Goal: Task Accomplishment & Management: Manage account settings

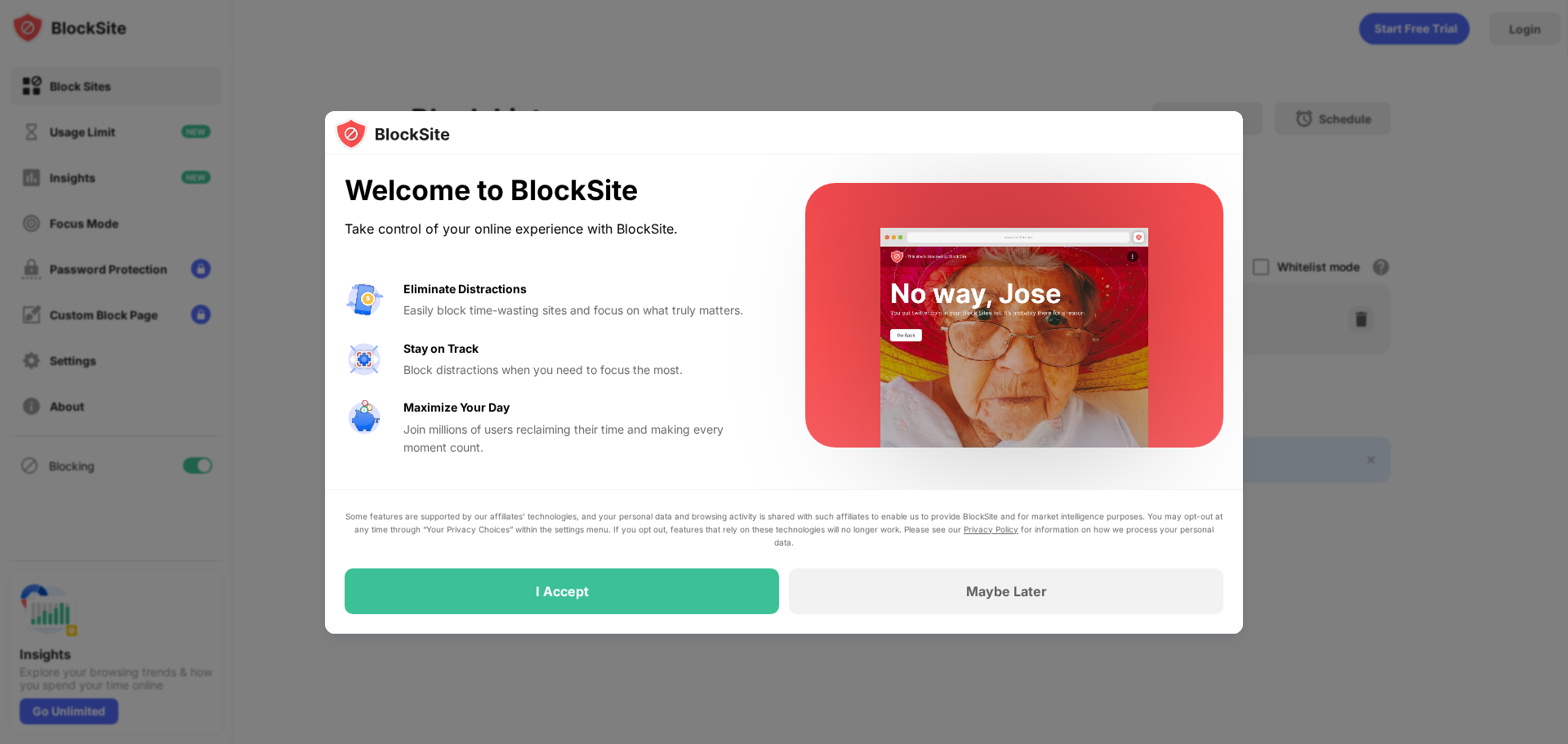
click at [671, 140] on div at bounding box center [784, 133] width 918 height 44
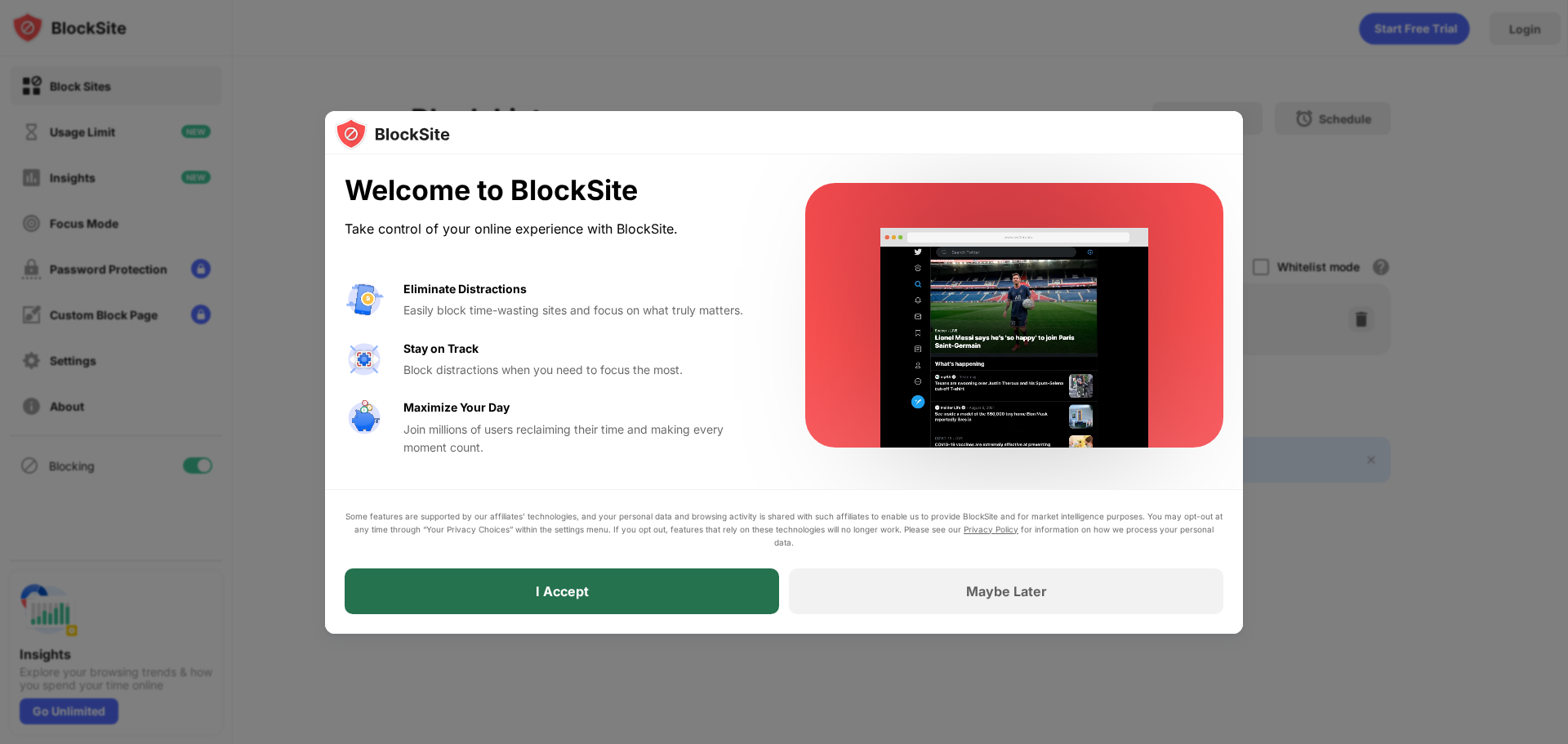
click at [664, 592] on div "I Accept" at bounding box center [562, 591] width 435 height 46
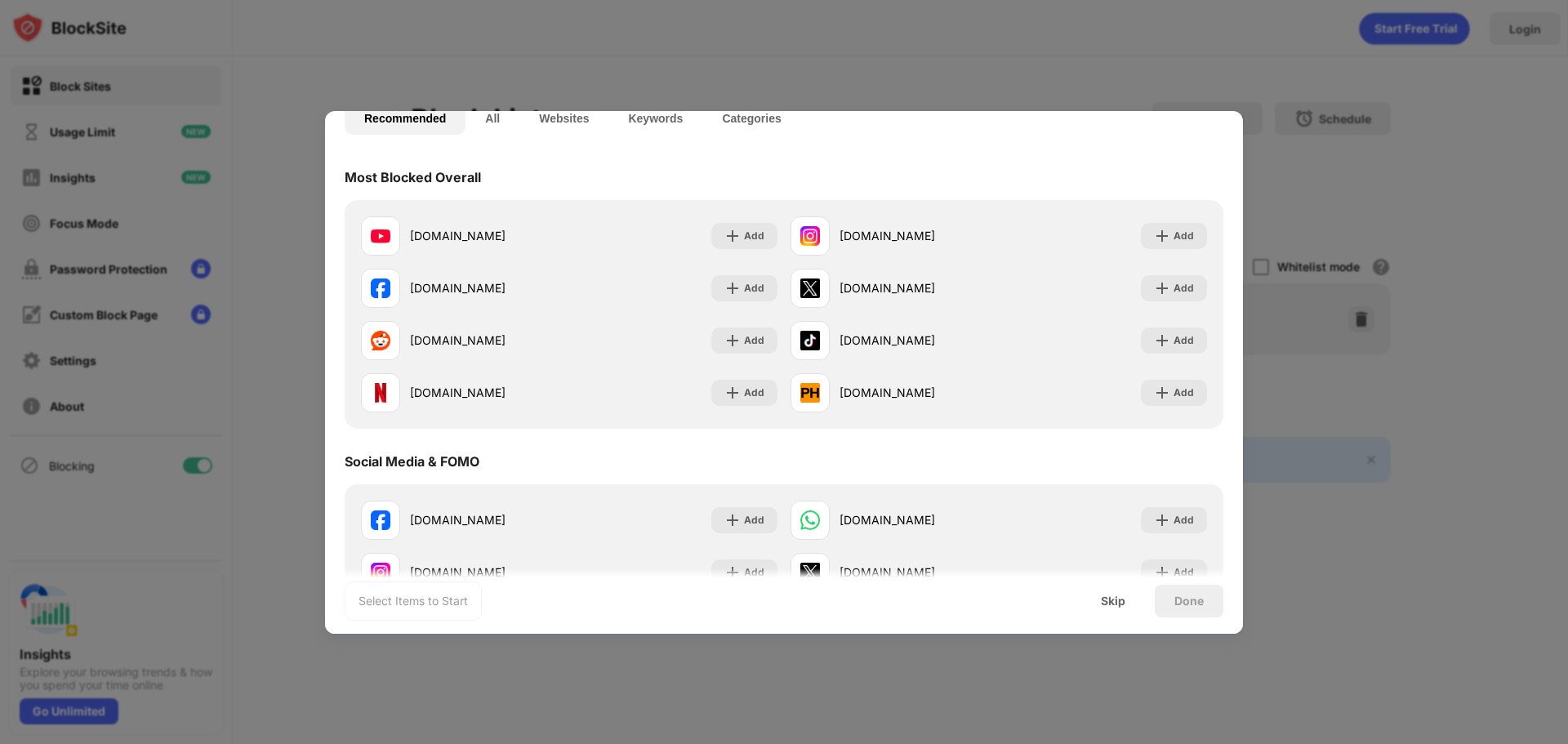
scroll to position [137, 0]
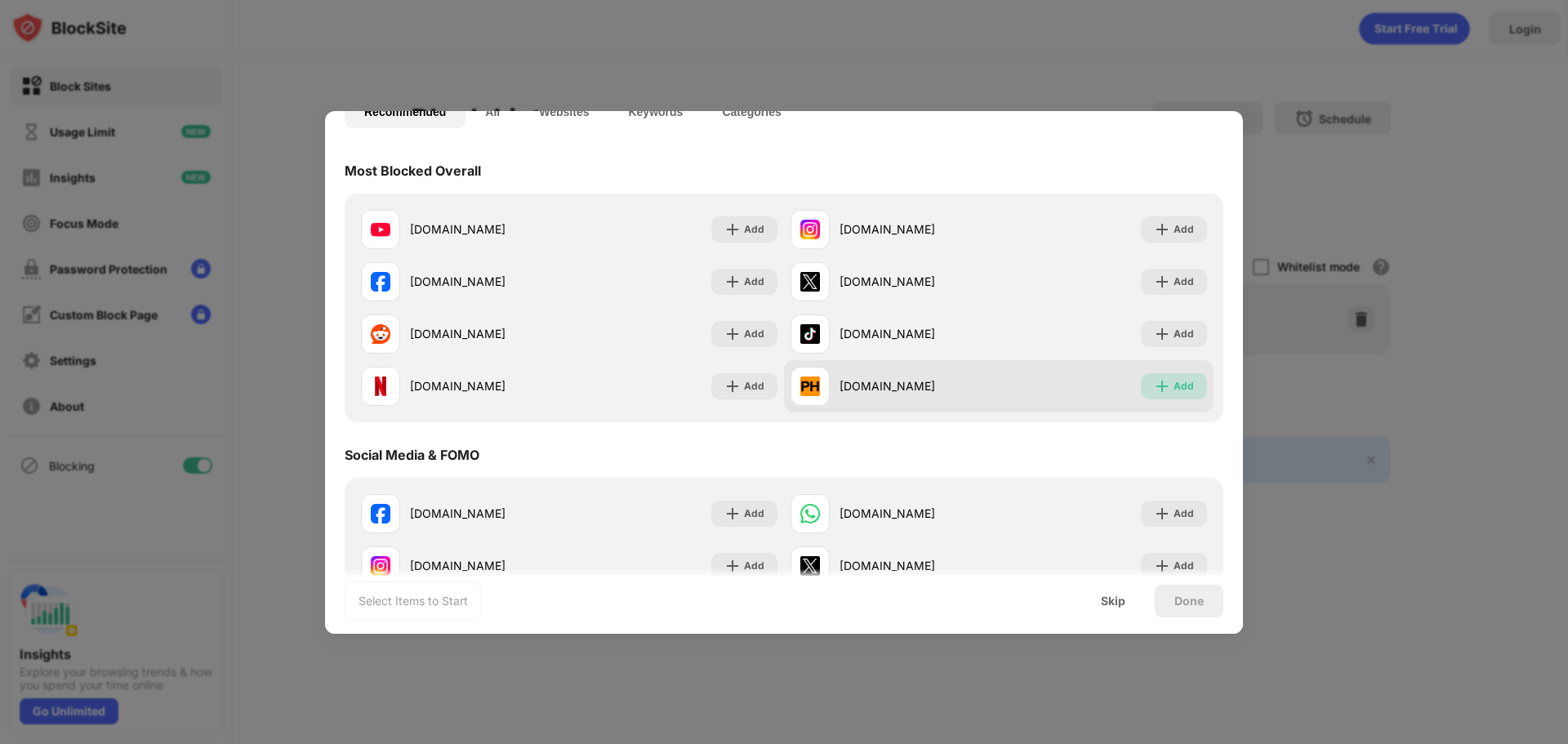
click at [1171, 394] on div "Add" at bounding box center [1173, 386] width 66 height 26
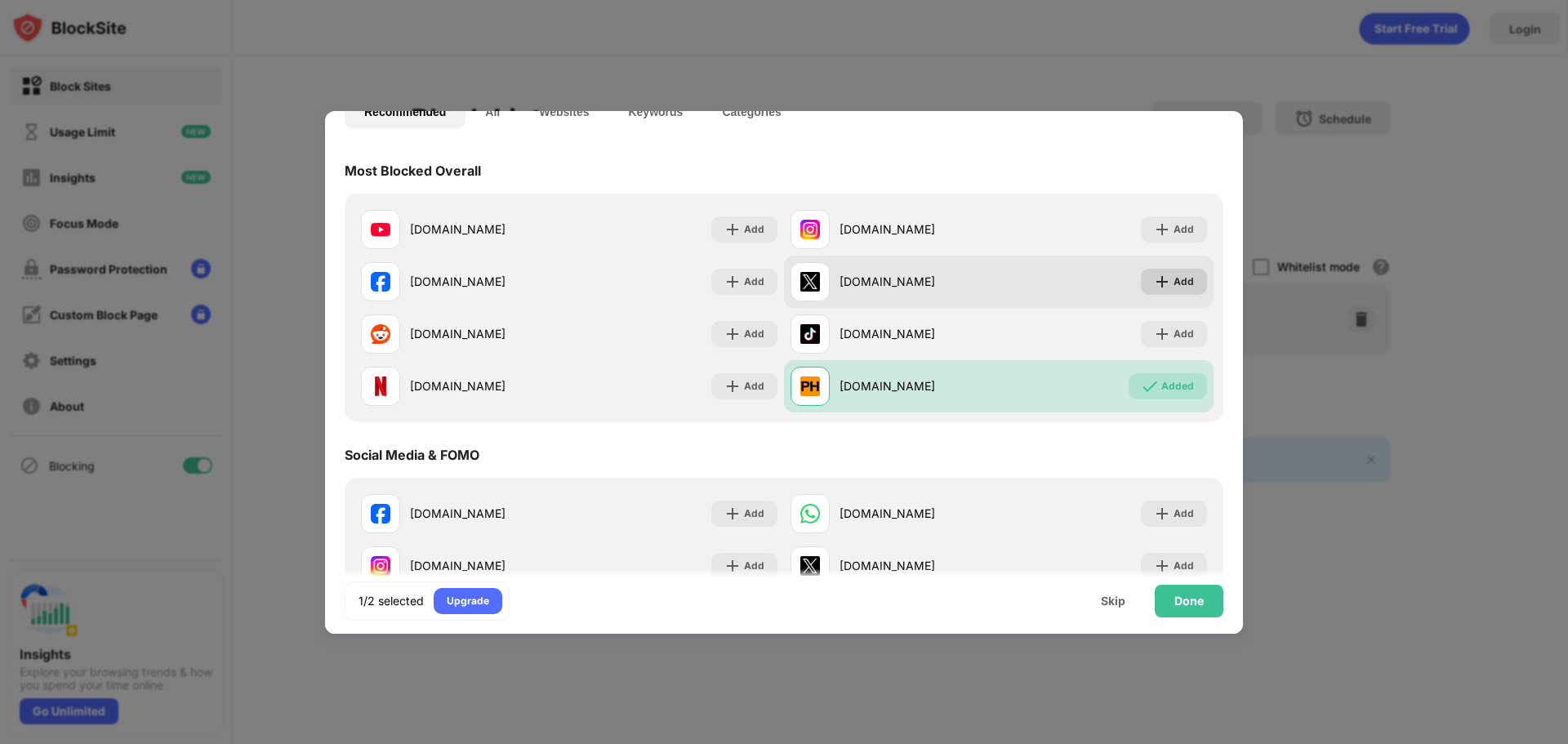
click at [1157, 270] on div "Add" at bounding box center [1173, 281] width 66 height 26
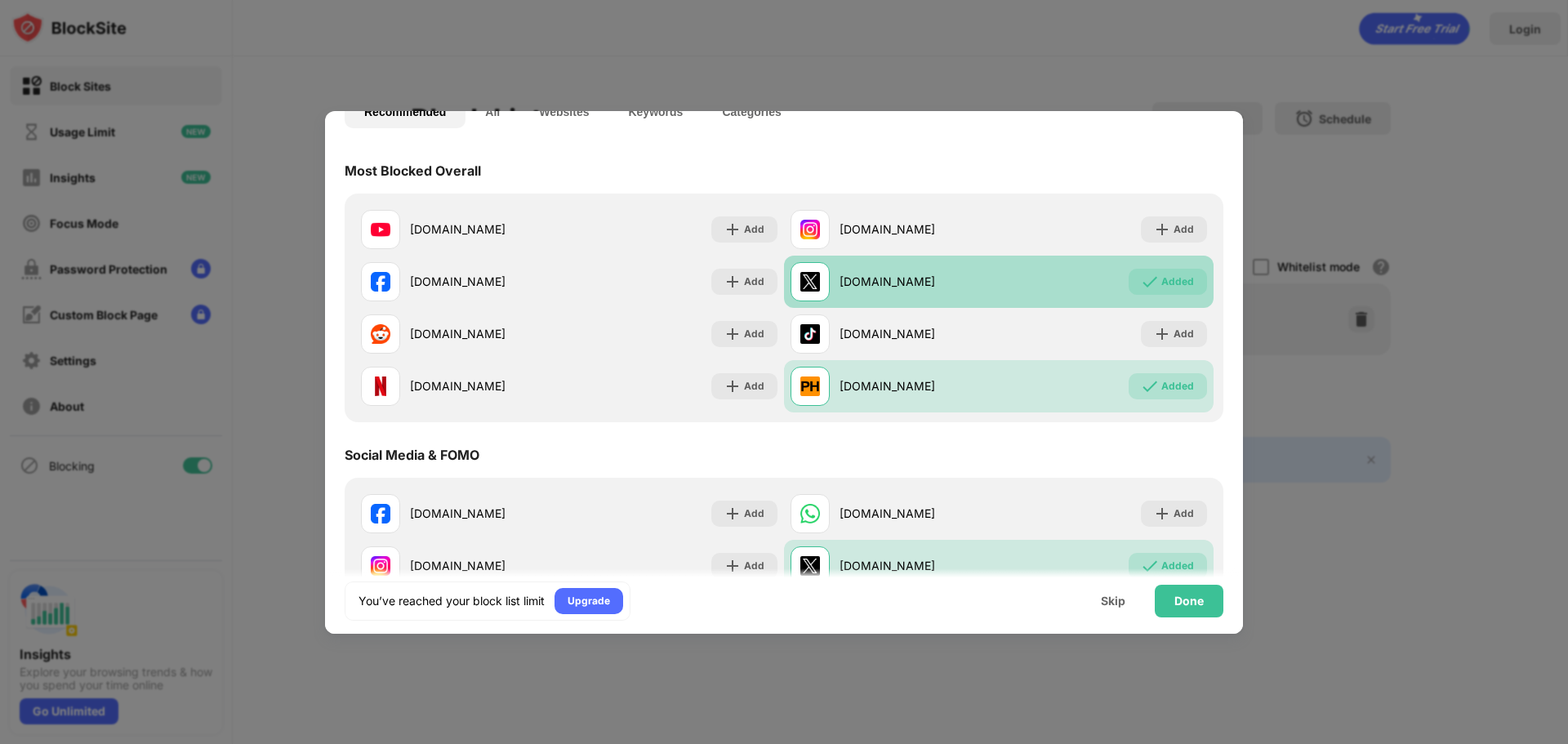
click at [1162, 276] on div "Added" at bounding box center [1178, 281] width 32 height 16
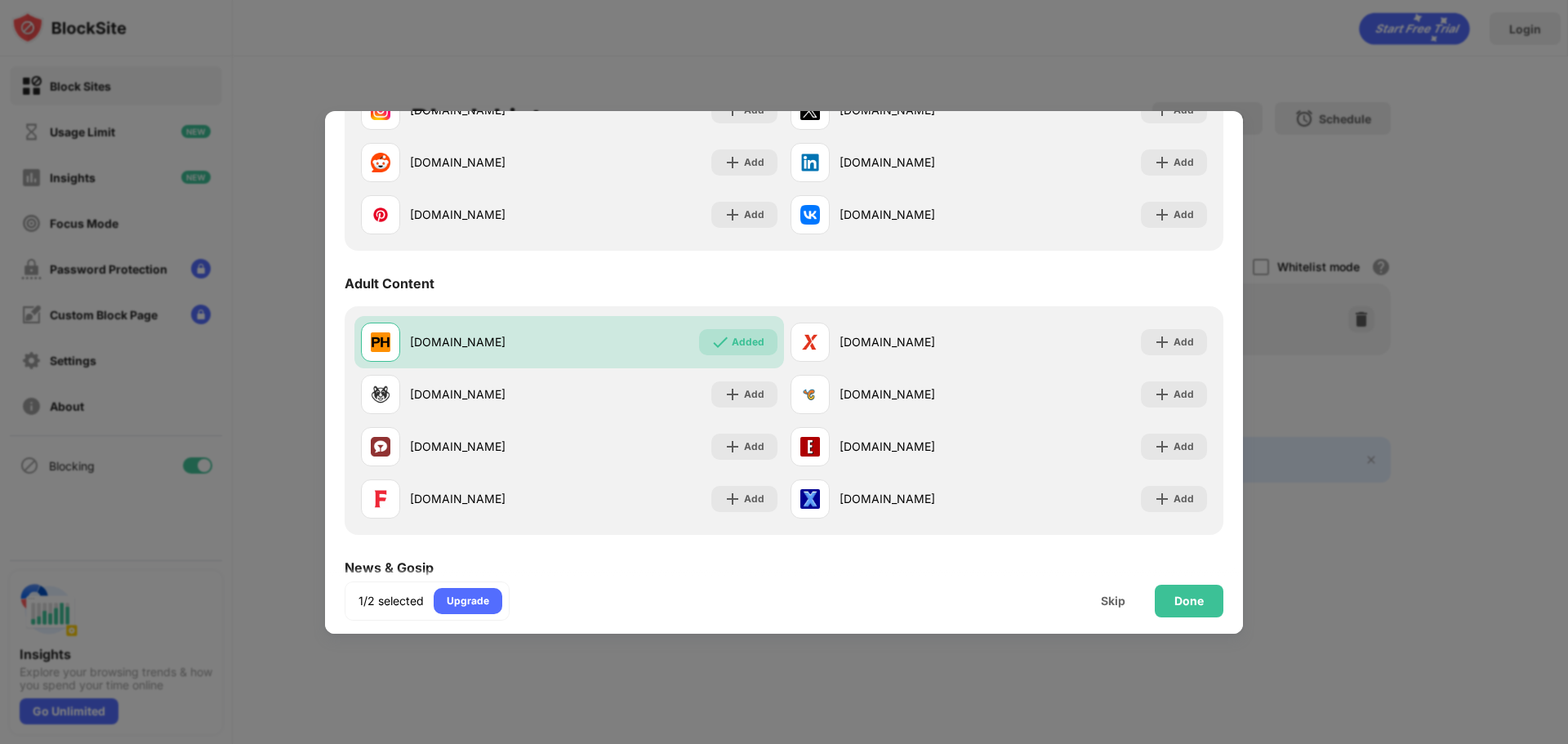
scroll to position [680, 0]
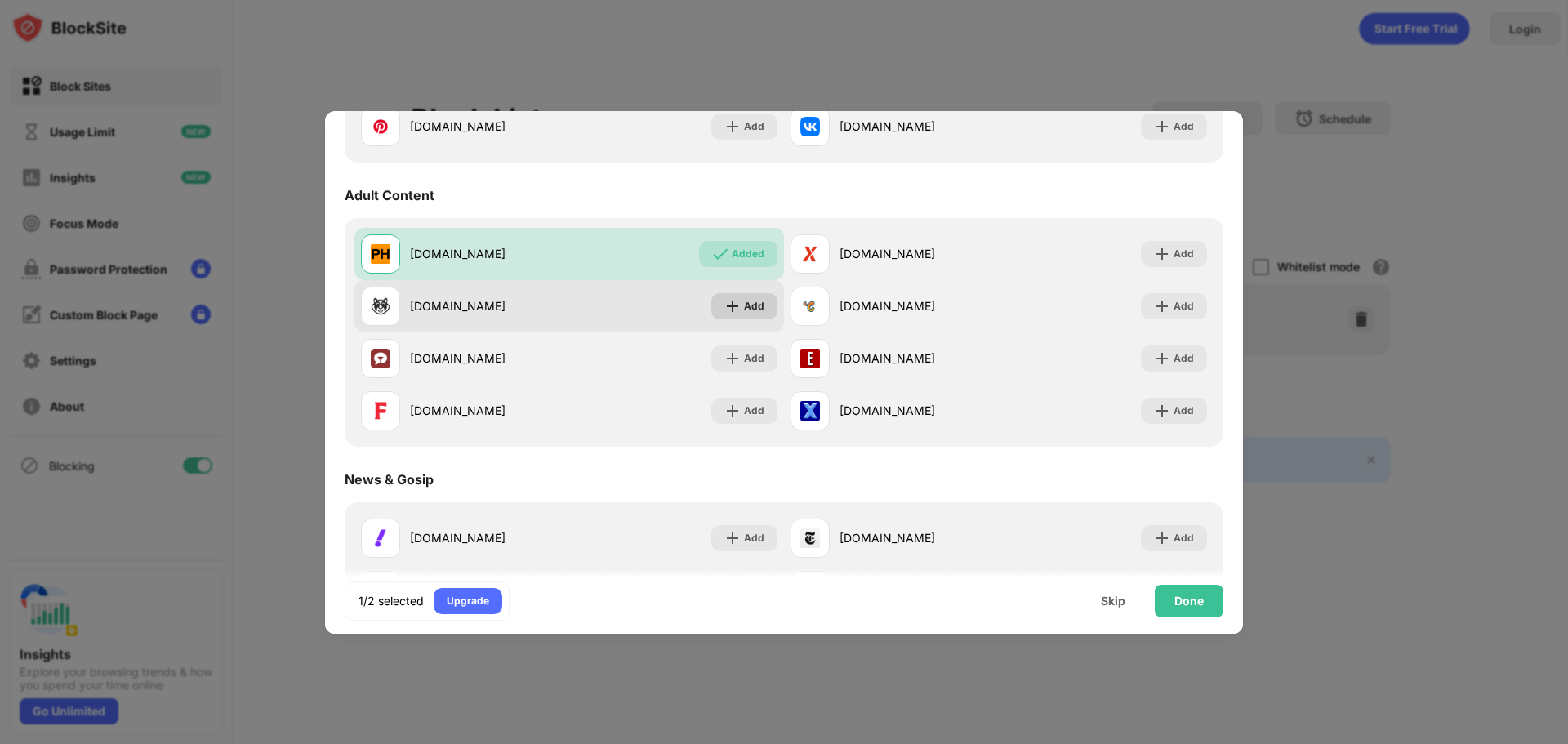
click at [746, 310] on div "Add" at bounding box center [754, 306] width 20 height 16
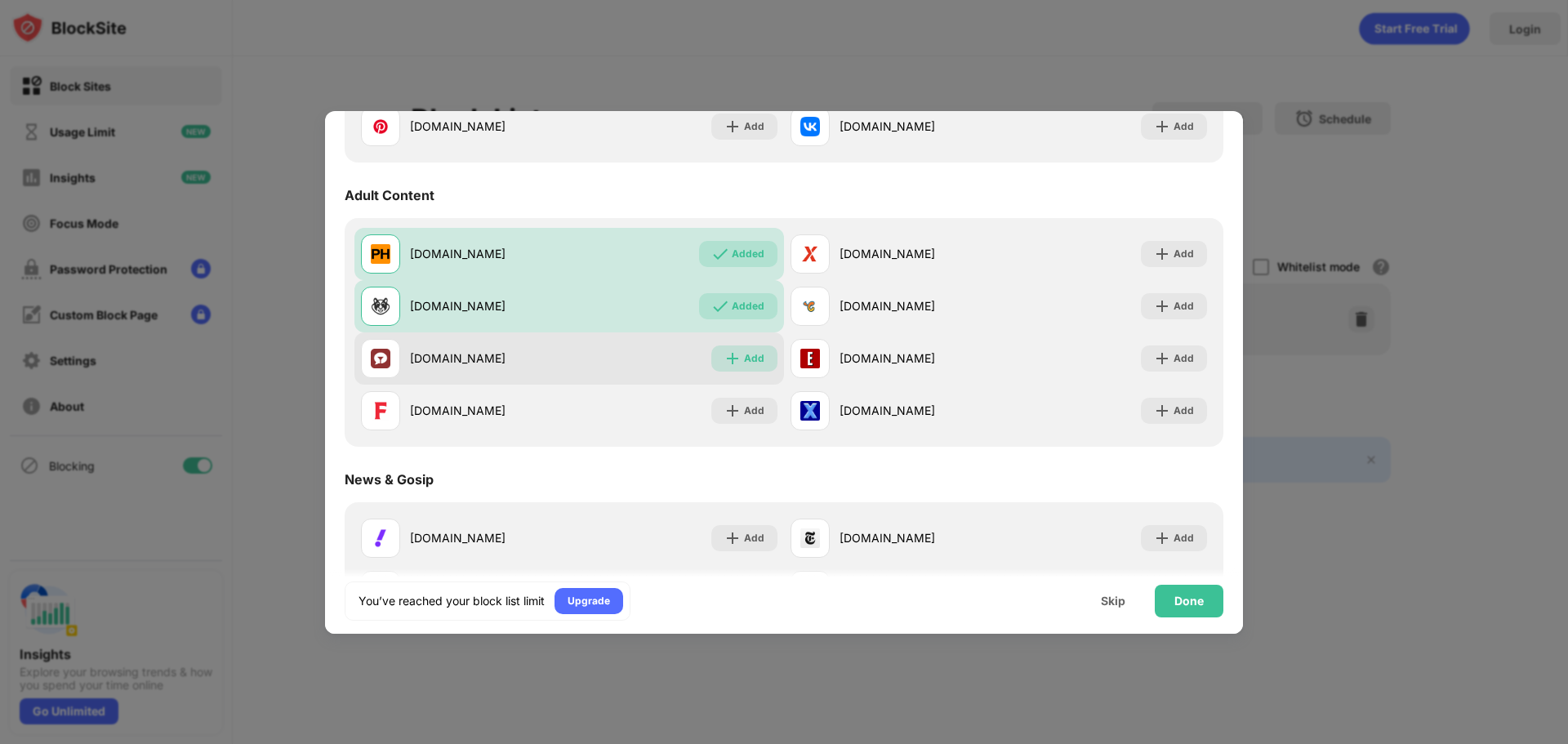
click at [745, 351] on div "Add" at bounding box center [754, 358] width 20 height 16
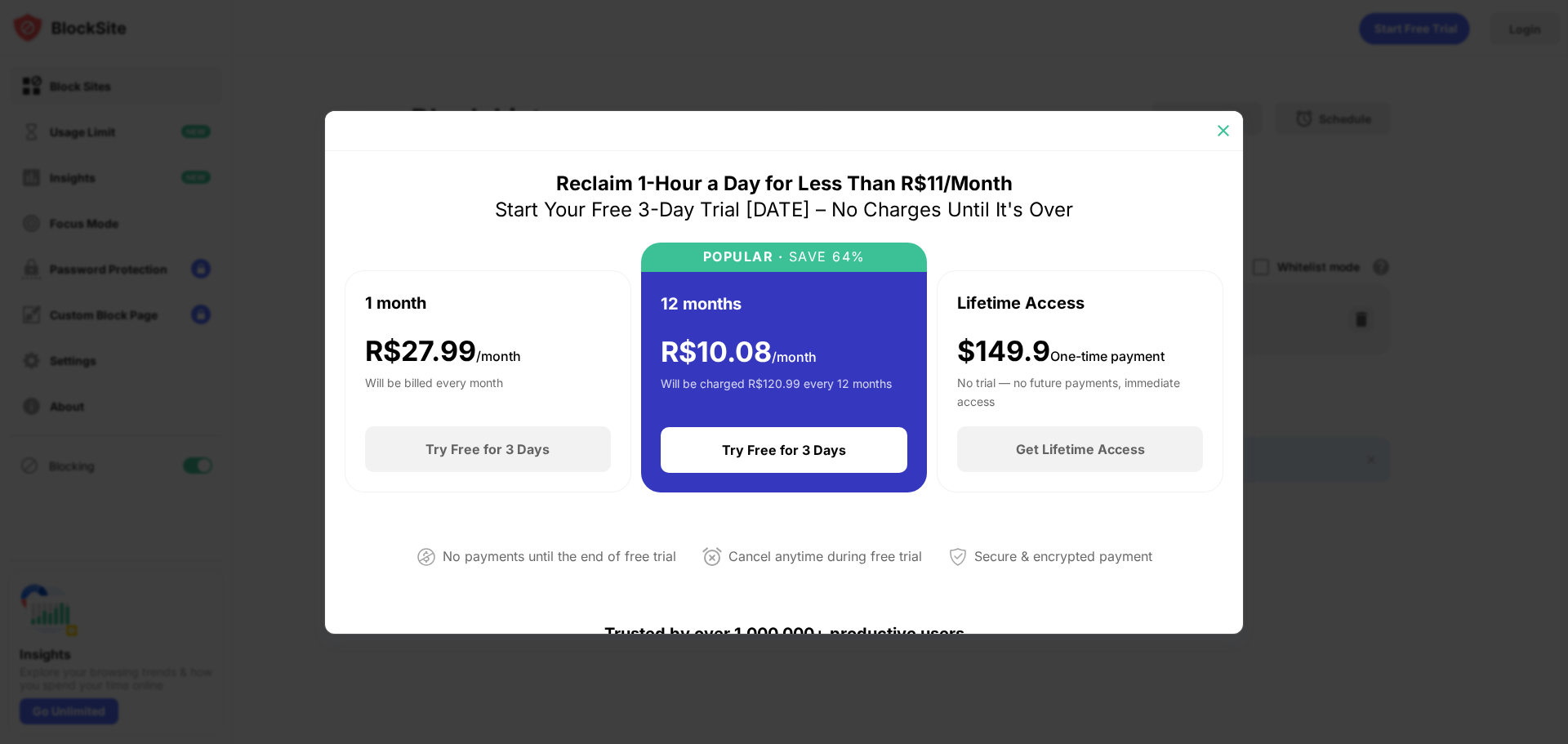
click at [1230, 126] on img at bounding box center [1223, 130] width 16 height 16
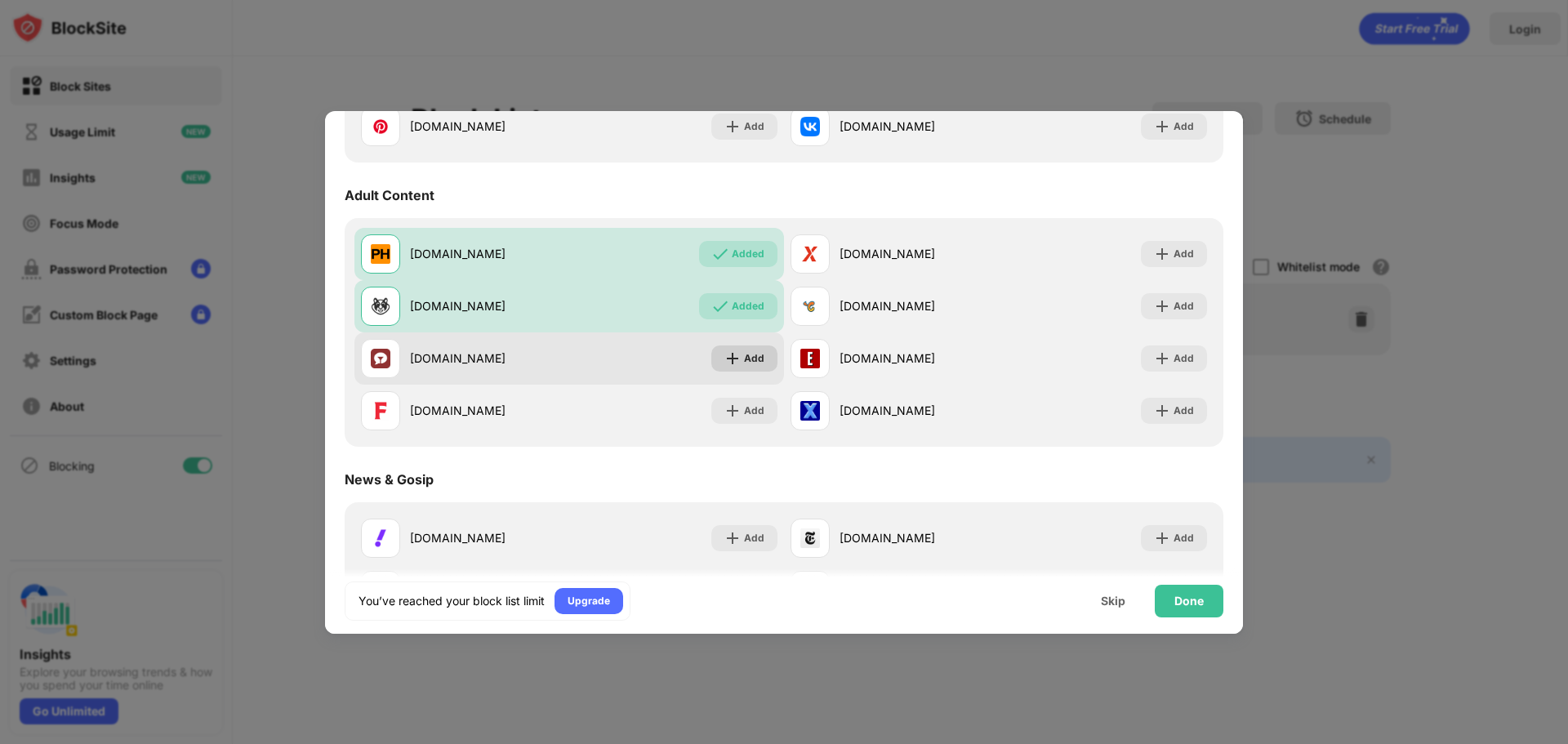
click at [744, 357] on div "Add" at bounding box center [754, 358] width 20 height 16
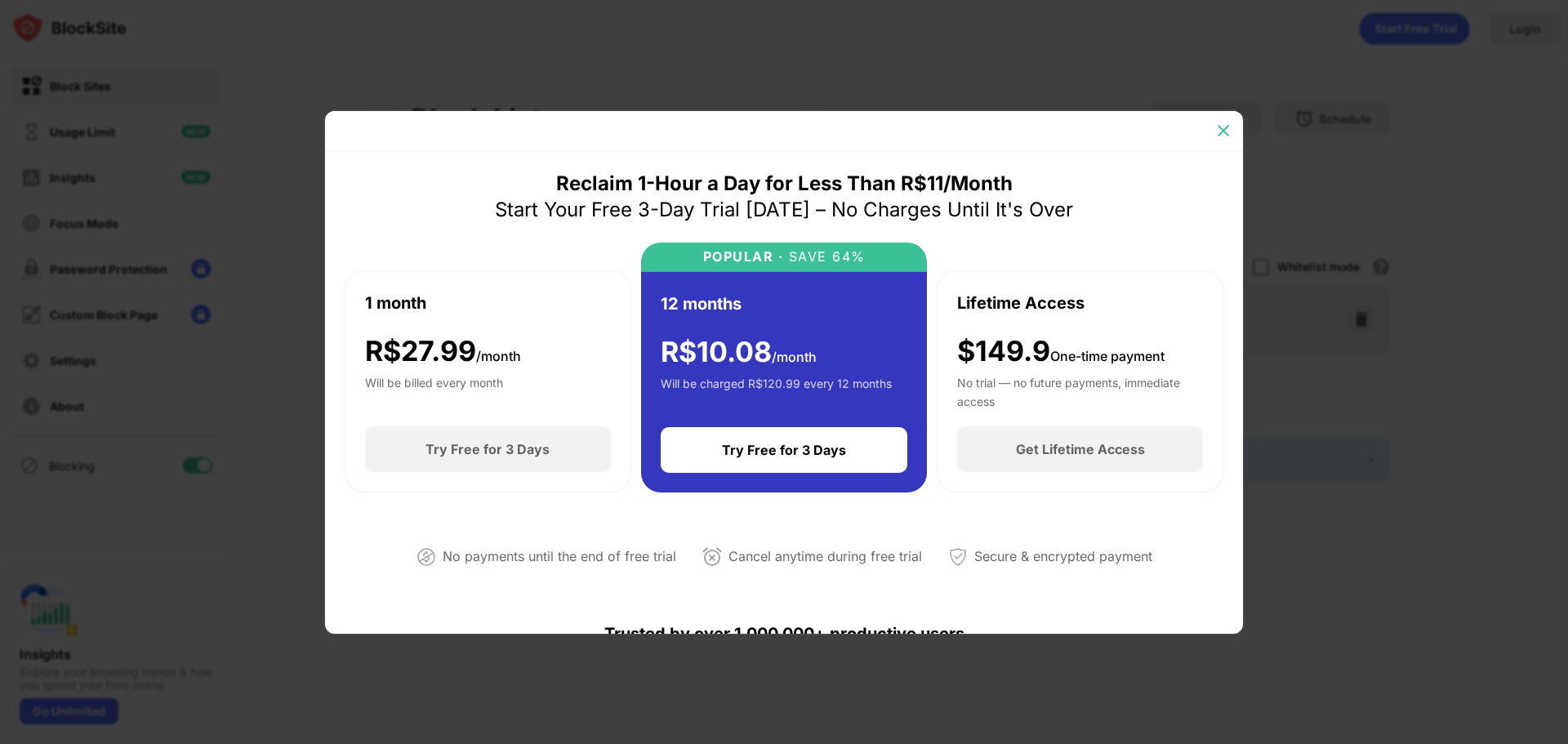
click at [1226, 128] on img at bounding box center [1223, 130] width 16 height 16
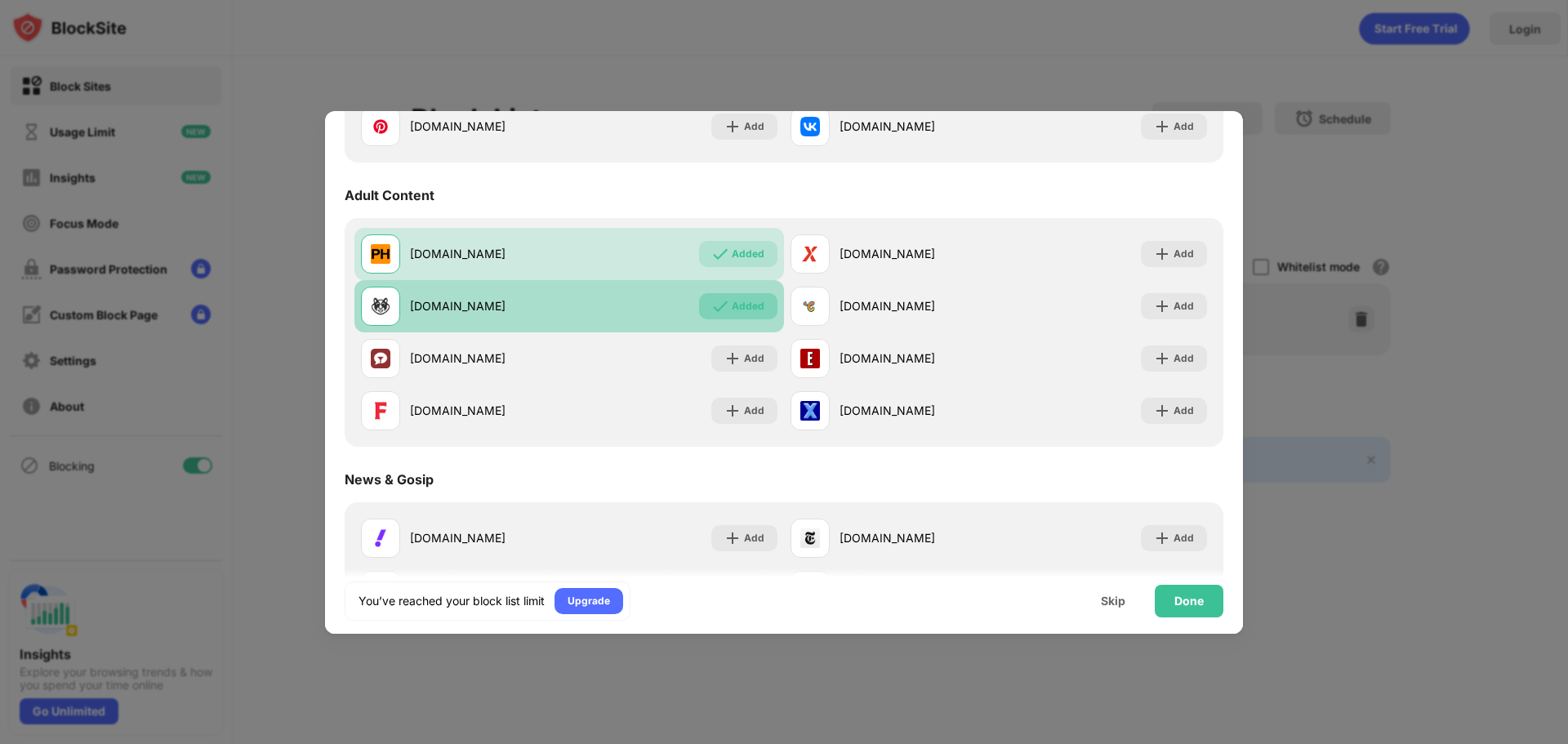
scroll to position [544, 0]
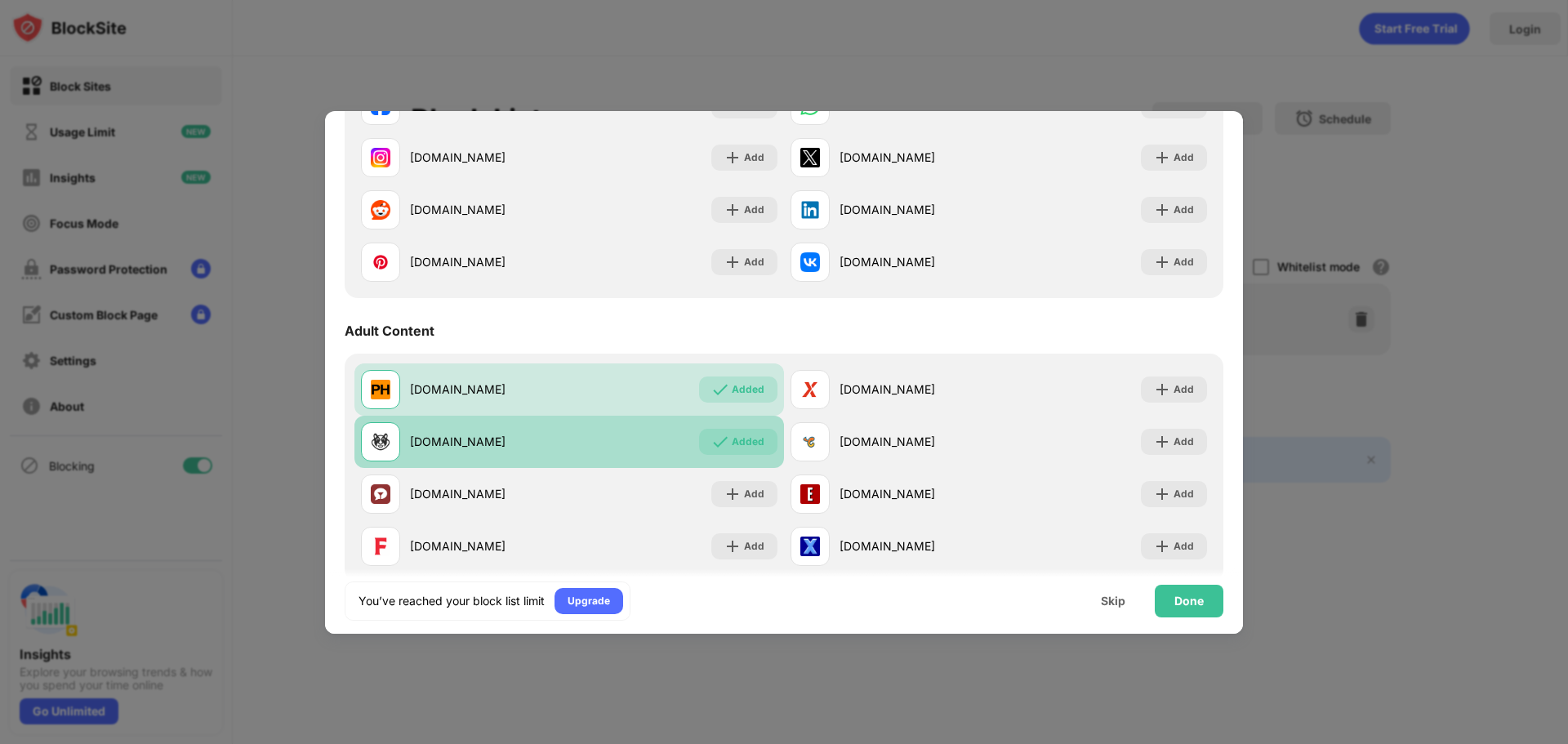
click at [740, 436] on div "Added" at bounding box center [748, 441] width 32 height 16
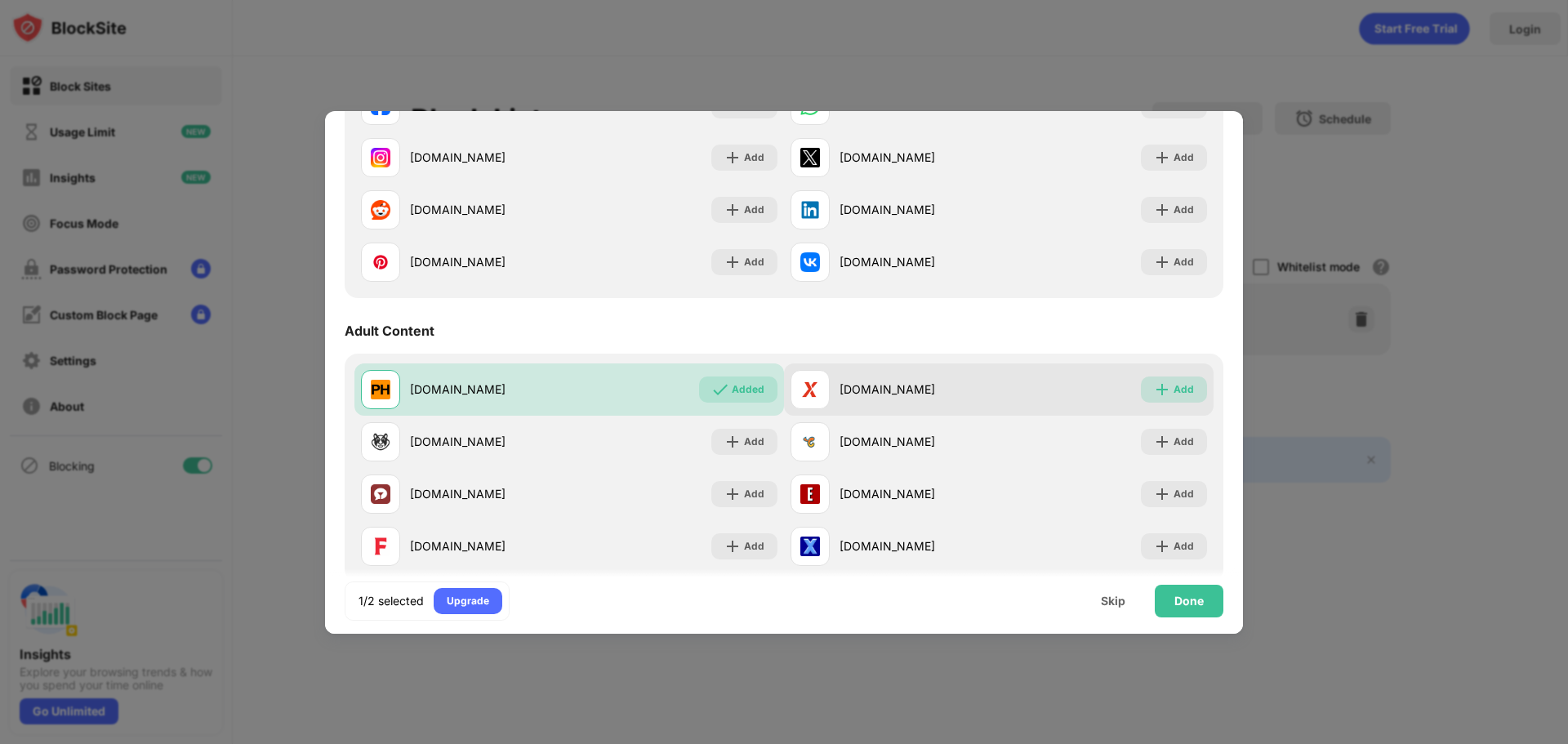
click at [1173, 391] on div "Add" at bounding box center [1183, 389] width 20 height 16
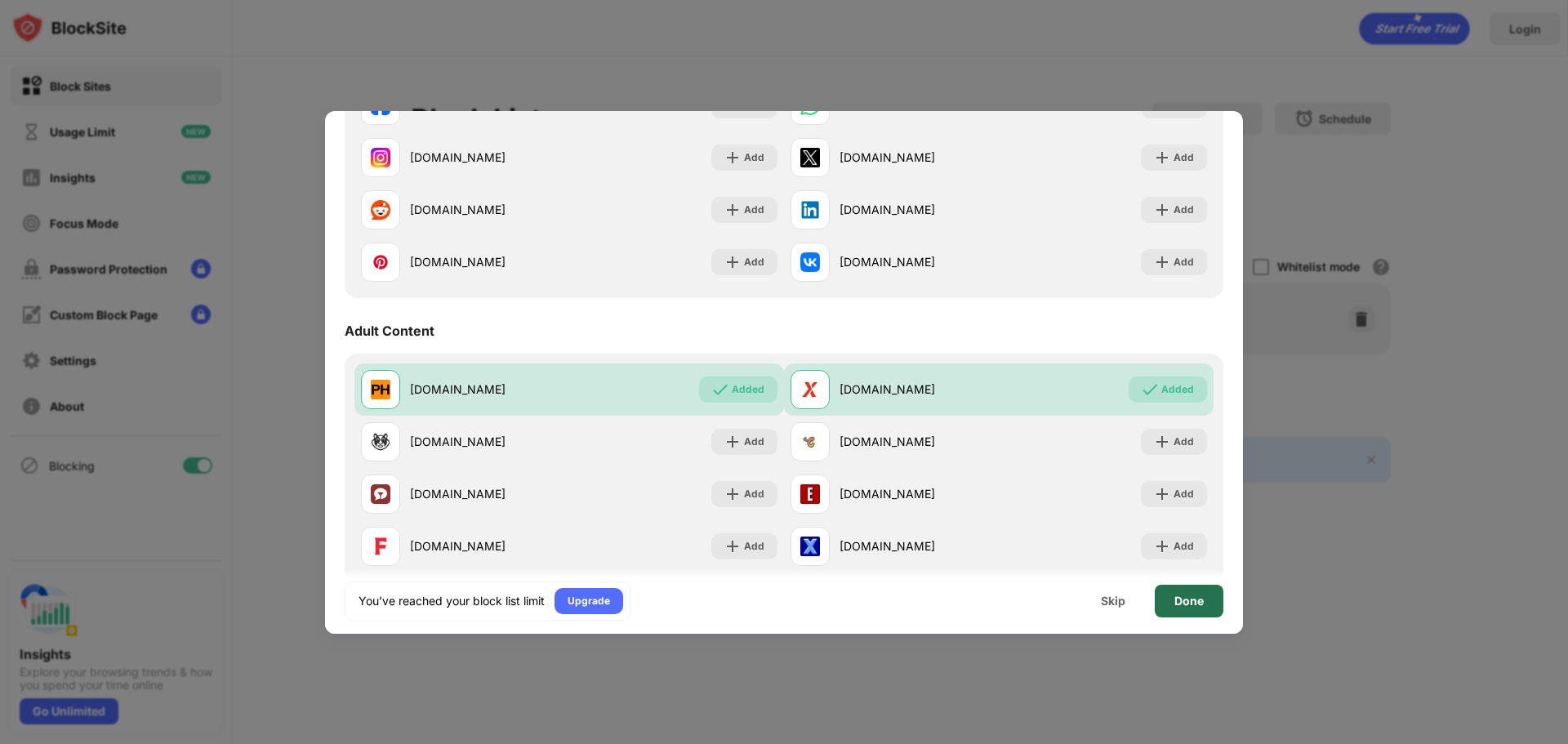
click at [1211, 596] on div "Done" at bounding box center [1190, 601] width 69 height 32
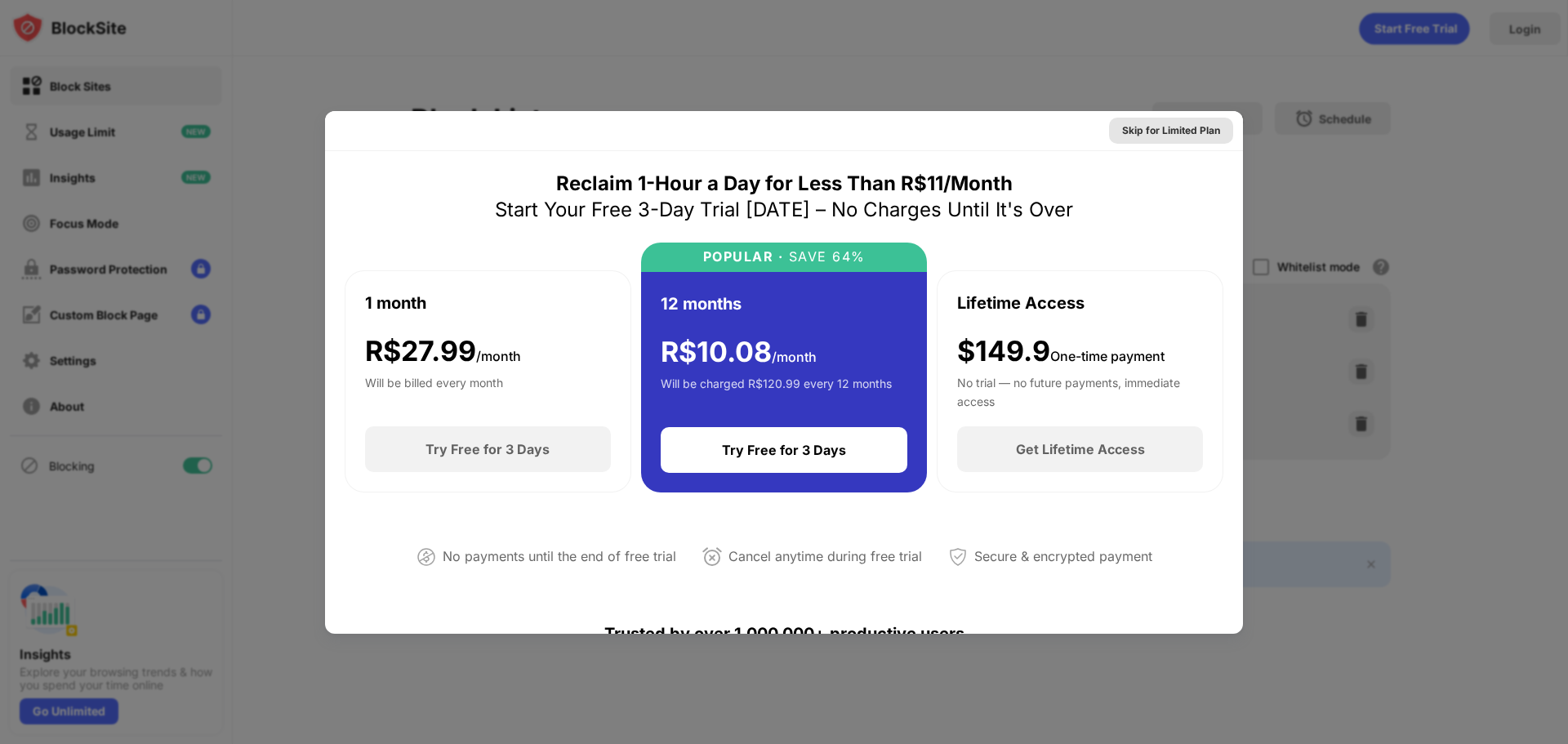
click at [1165, 126] on div "Skip for Limited Plan" at bounding box center [1171, 130] width 98 height 16
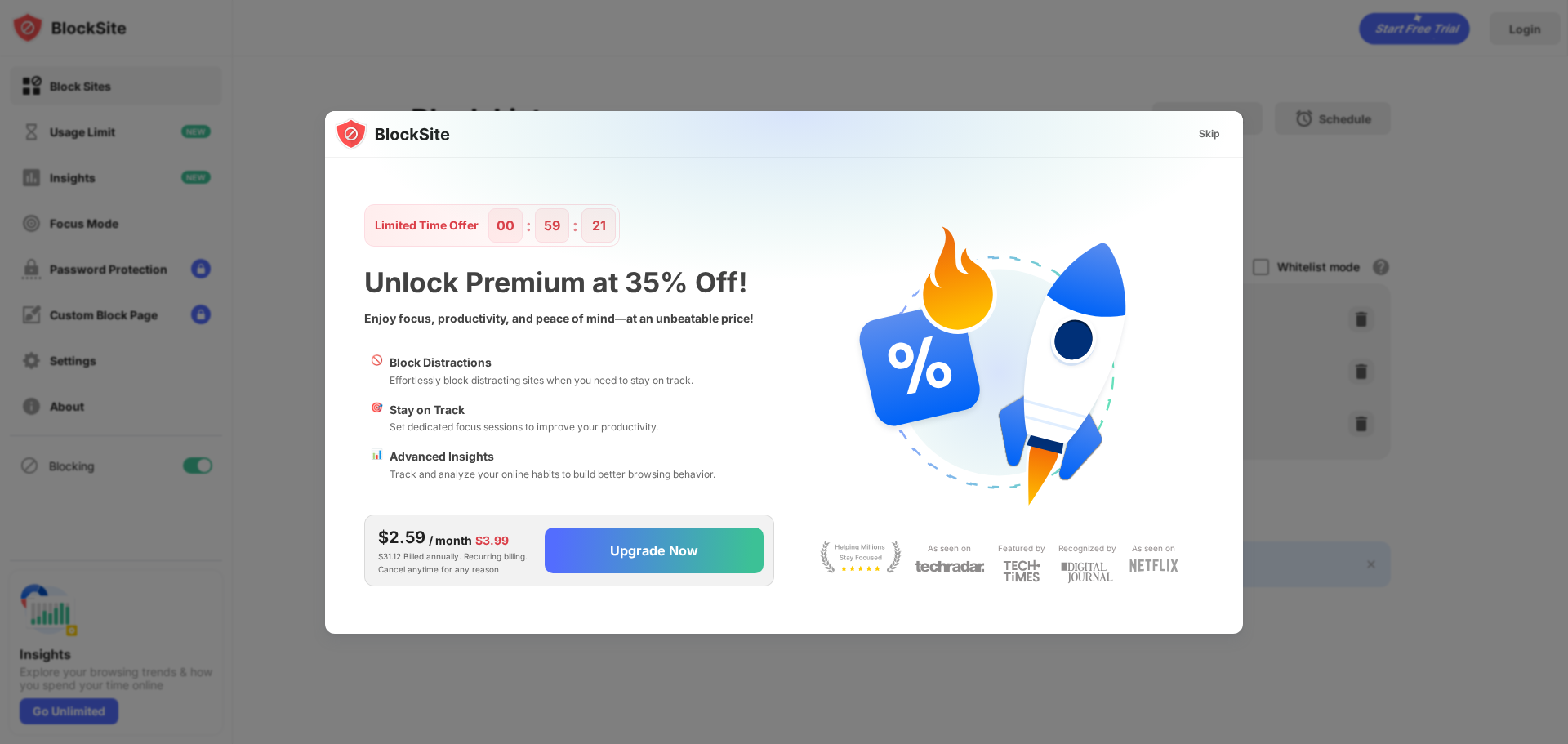
click at [1199, 133] on div "Skip" at bounding box center [1210, 134] width 21 height 16
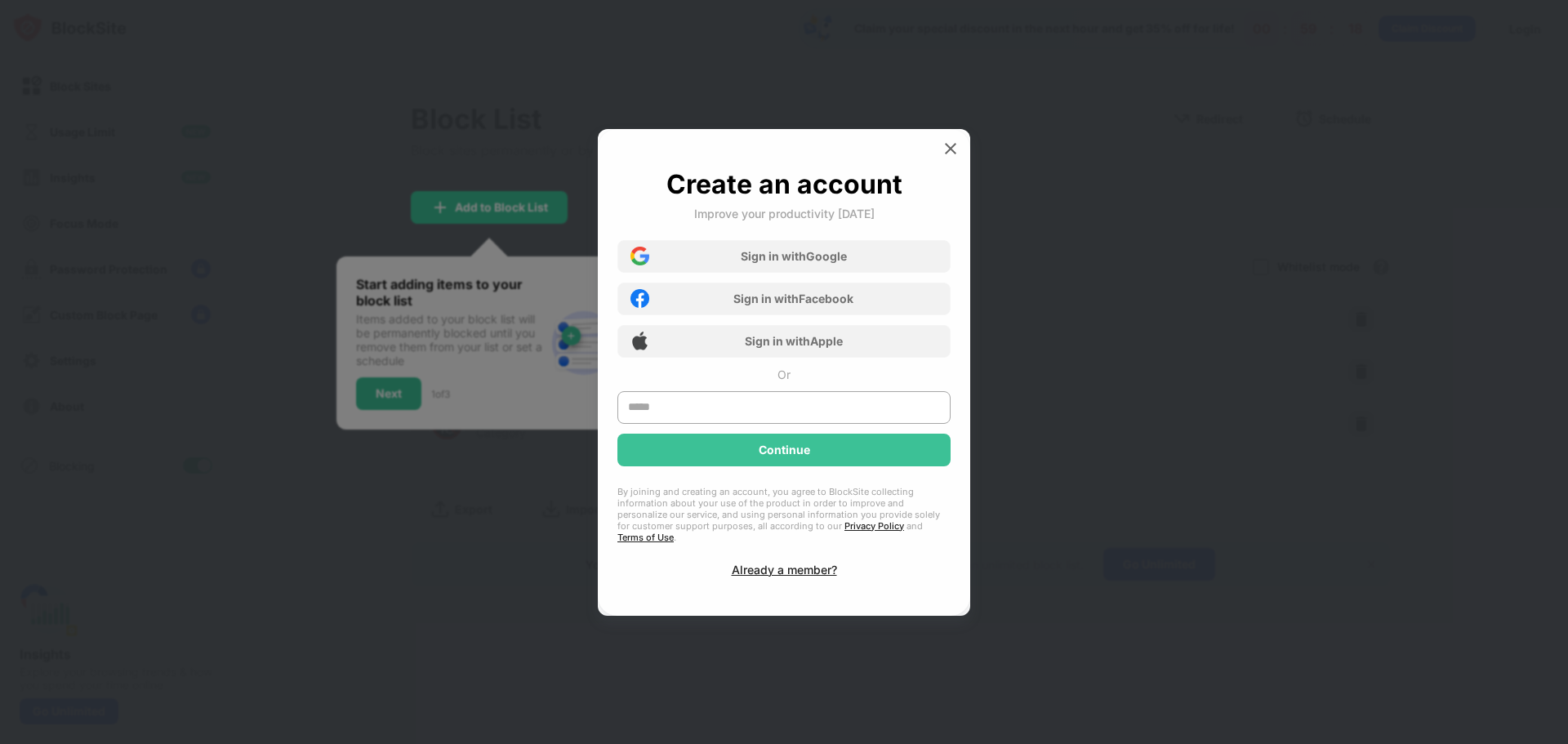
click at [959, 153] on div at bounding box center [950, 148] width 26 height 26
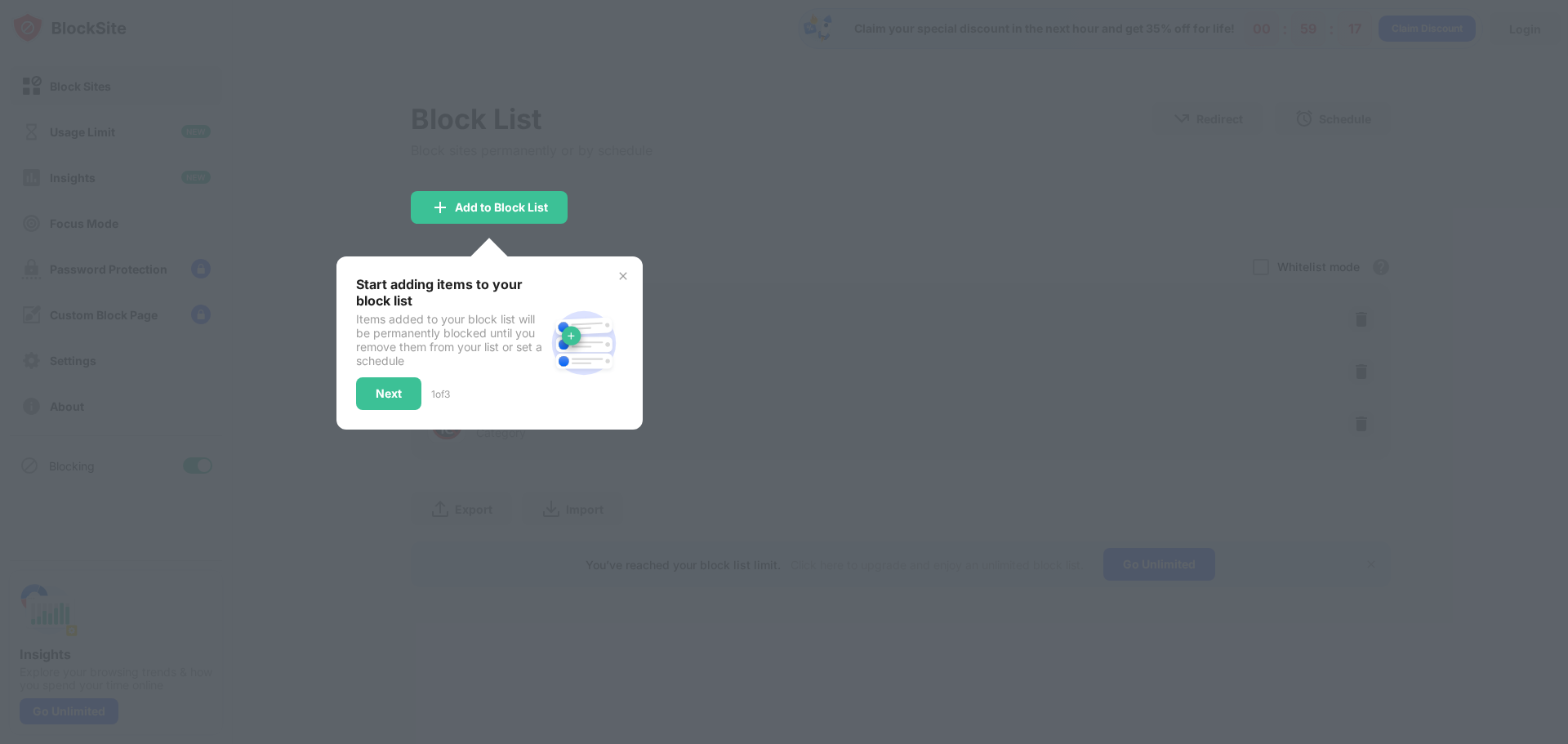
click at [621, 261] on div "Start adding items to your block list Items added to your block list will be pe…" at bounding box center [489, 342] width 307 height 173
click at [623, 266] on div "Start adding items to your block list Items added to your block list will be pe…" at bounding box center [489, 342] width 307 height 173
click at [623, 271] on img at bounding box center [623, 276] width 13 height 13
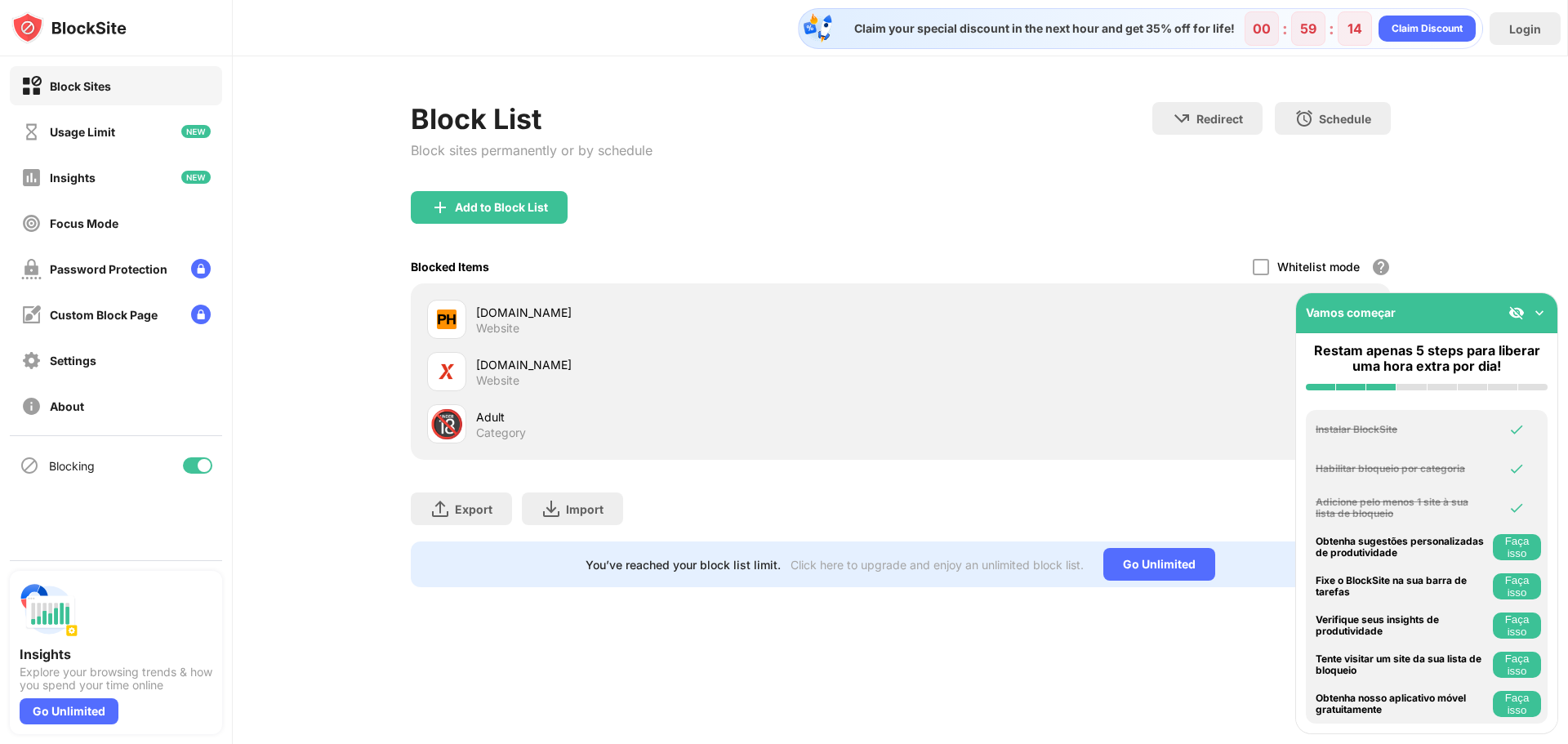
click at [1536, 313] on img at bounding box center [1539, 312] width 16 height 16
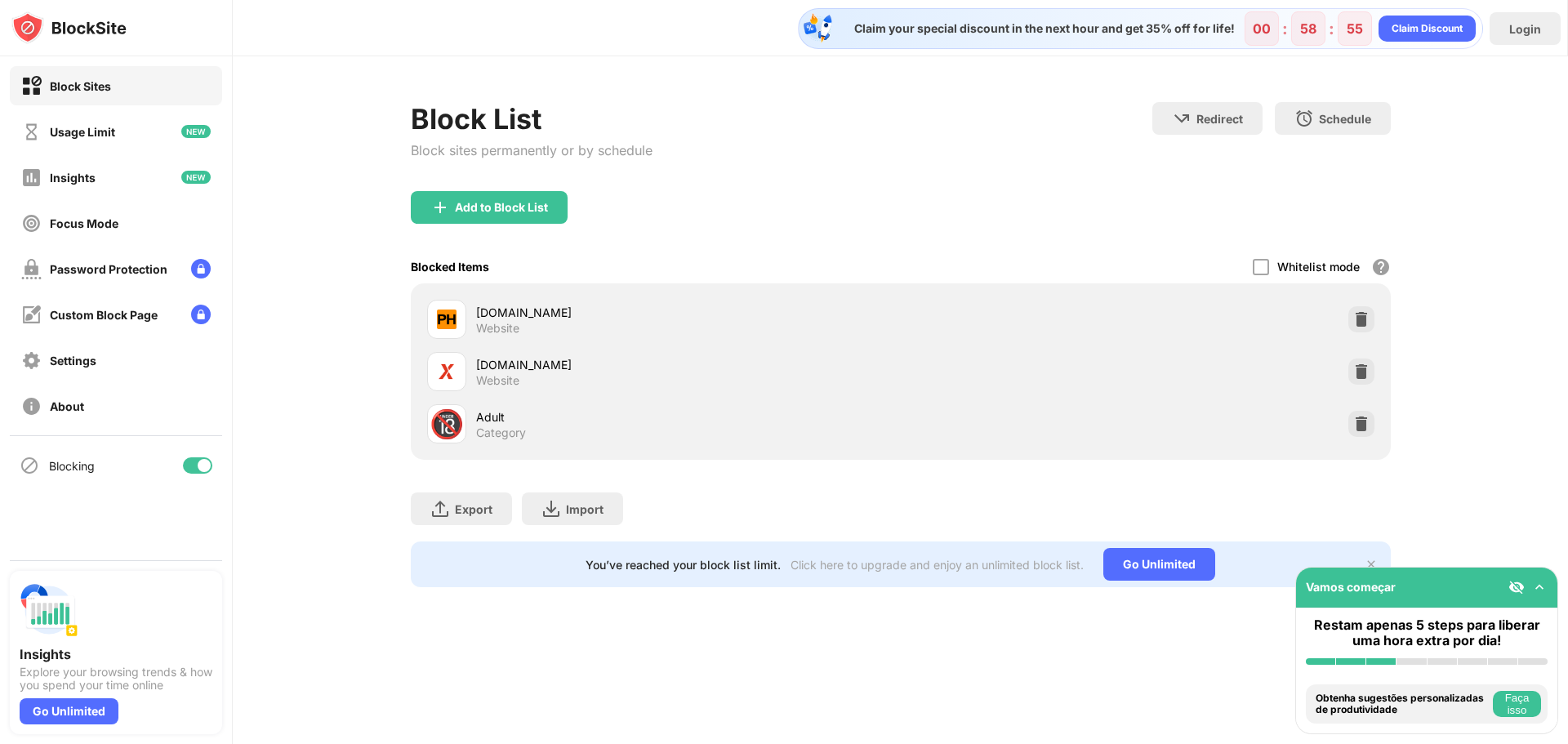
click at [318, 240] on div "Block List Block sites permanently or by schedule Redirect Choose a site to be …" at bounding box center [901, 345] width 1336 height 577
